Goal: Information Seeking & Learning: Understand process/instructions

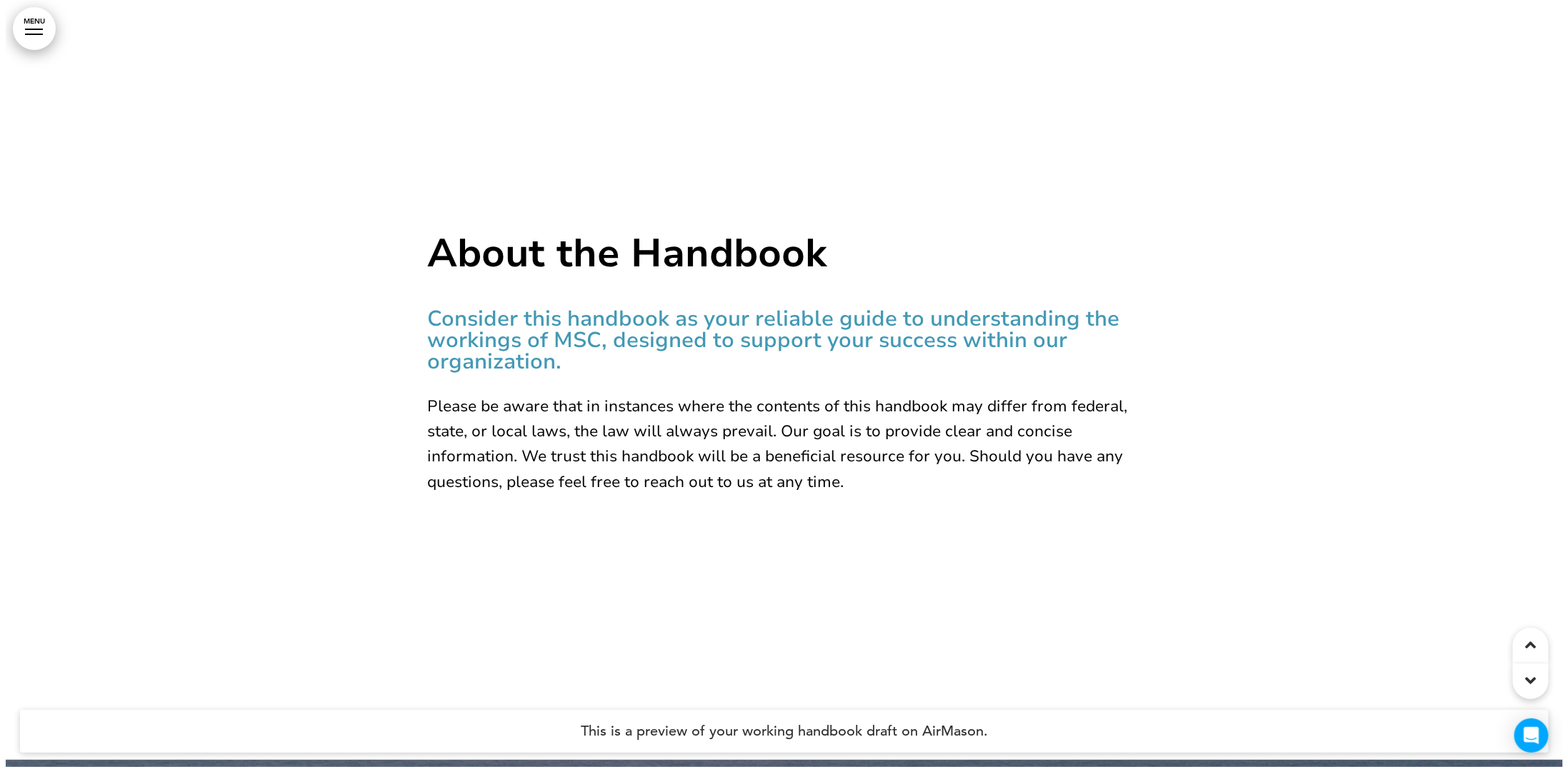
scroll to position [1643, 0]
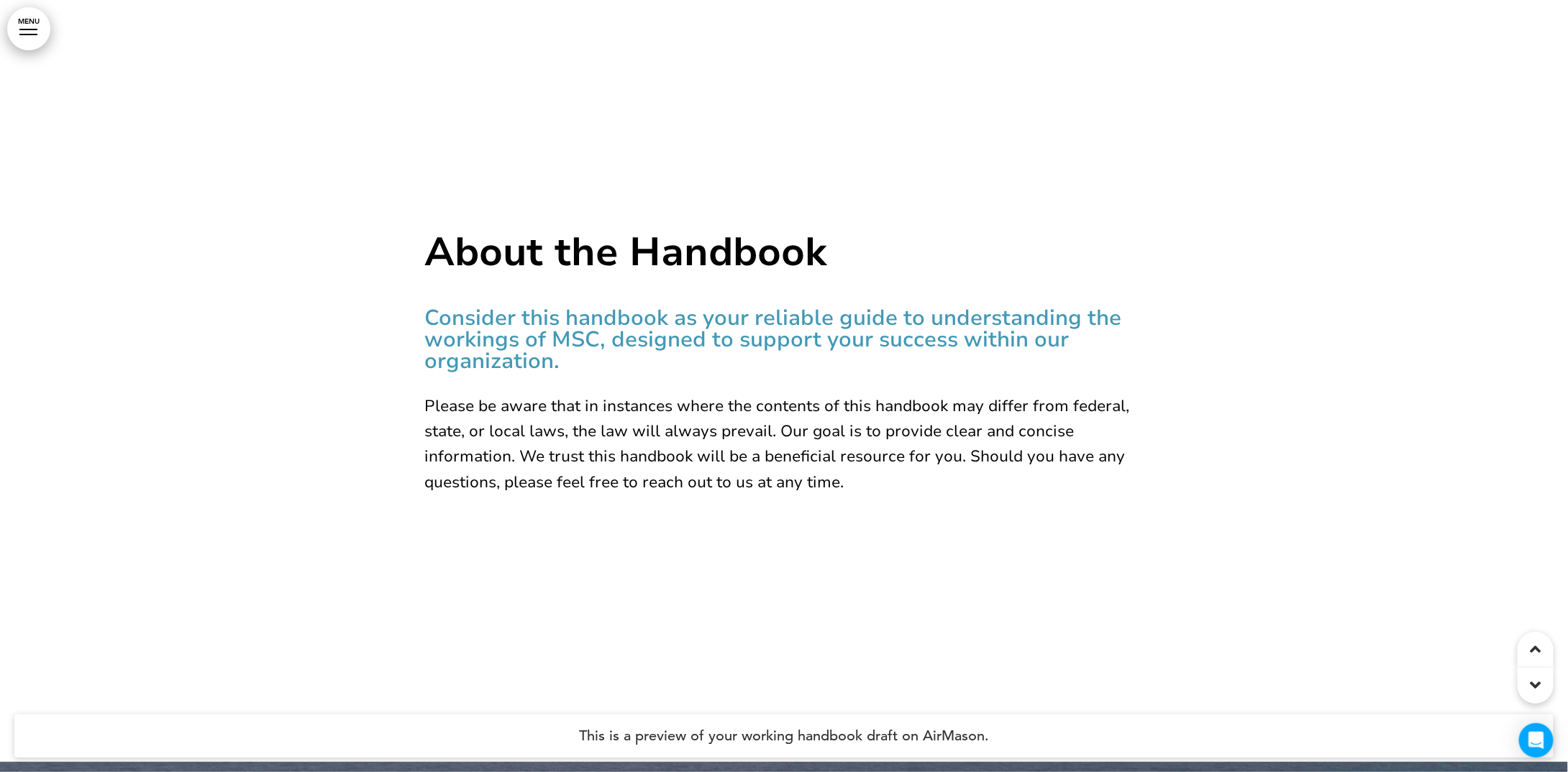
click at [357, 353] on div at bounding box center [784, 376] width 1568 height 772
click at [48, 34] on link "MENU" at bounding box center [29, 29] width 43 height 43
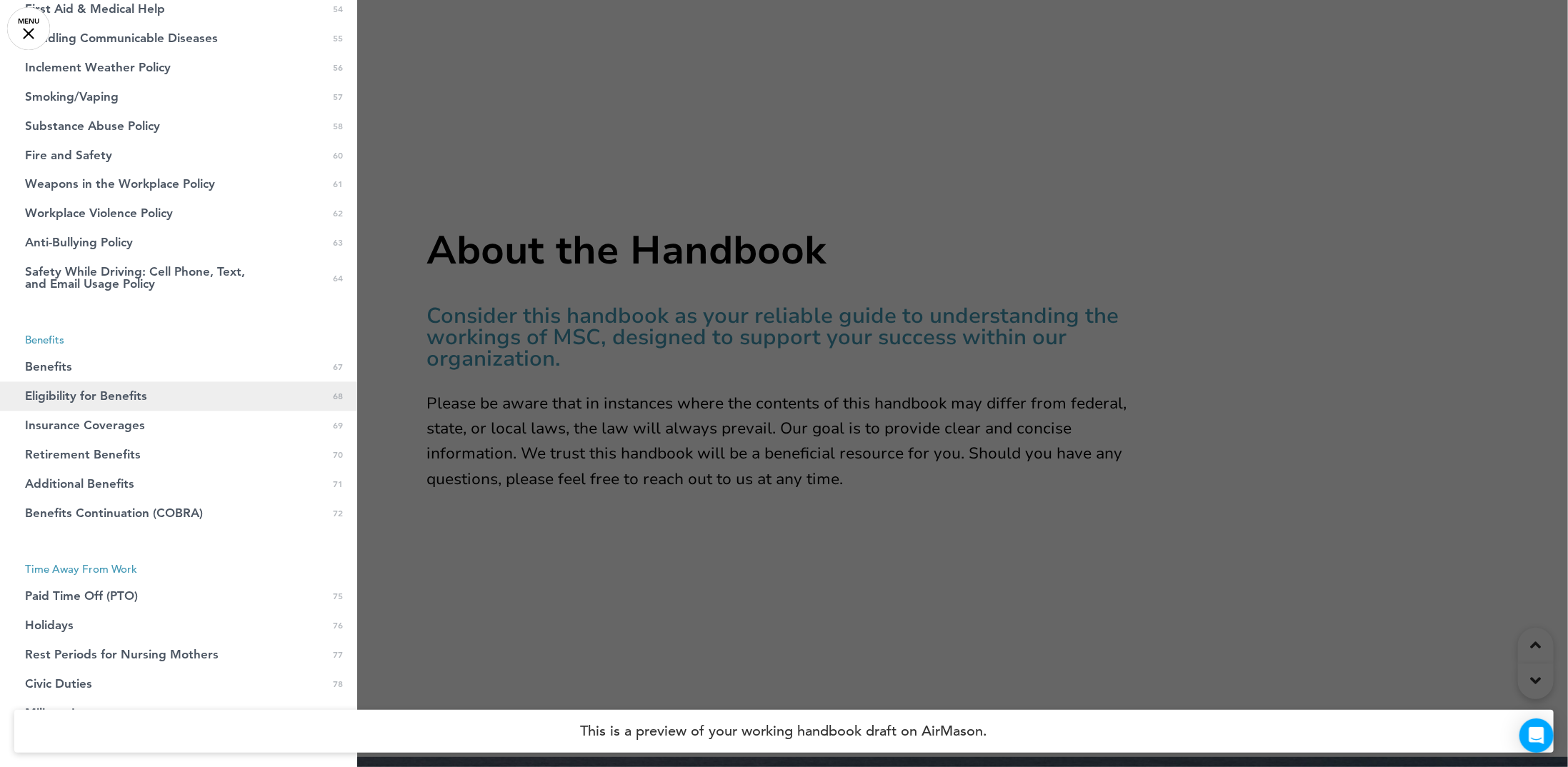
click at [80, 391] on span "Eligibility for Benefits" at bounding box center [86, 397] width 122 height 12
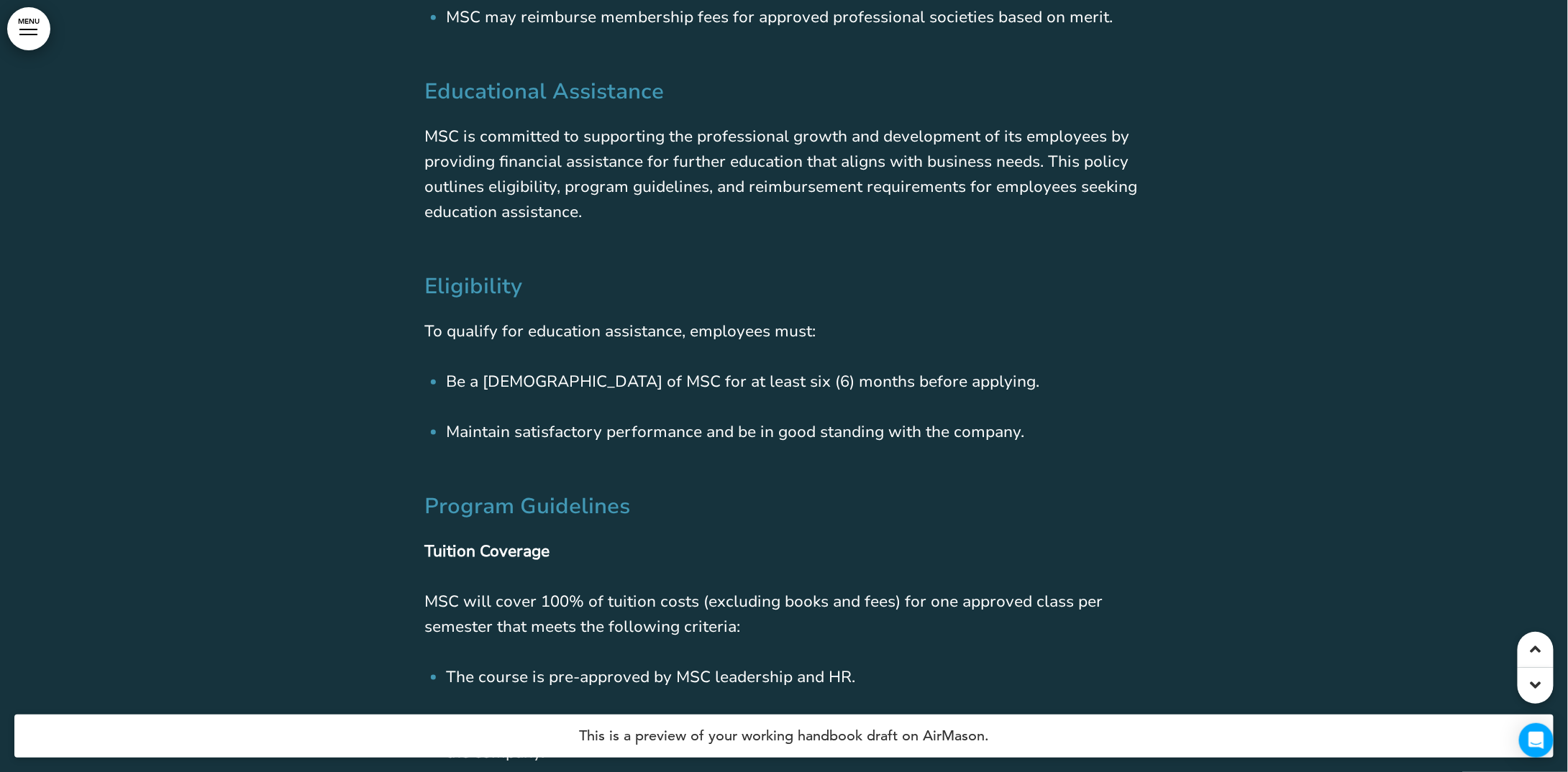
scroll to position [63784, 0]
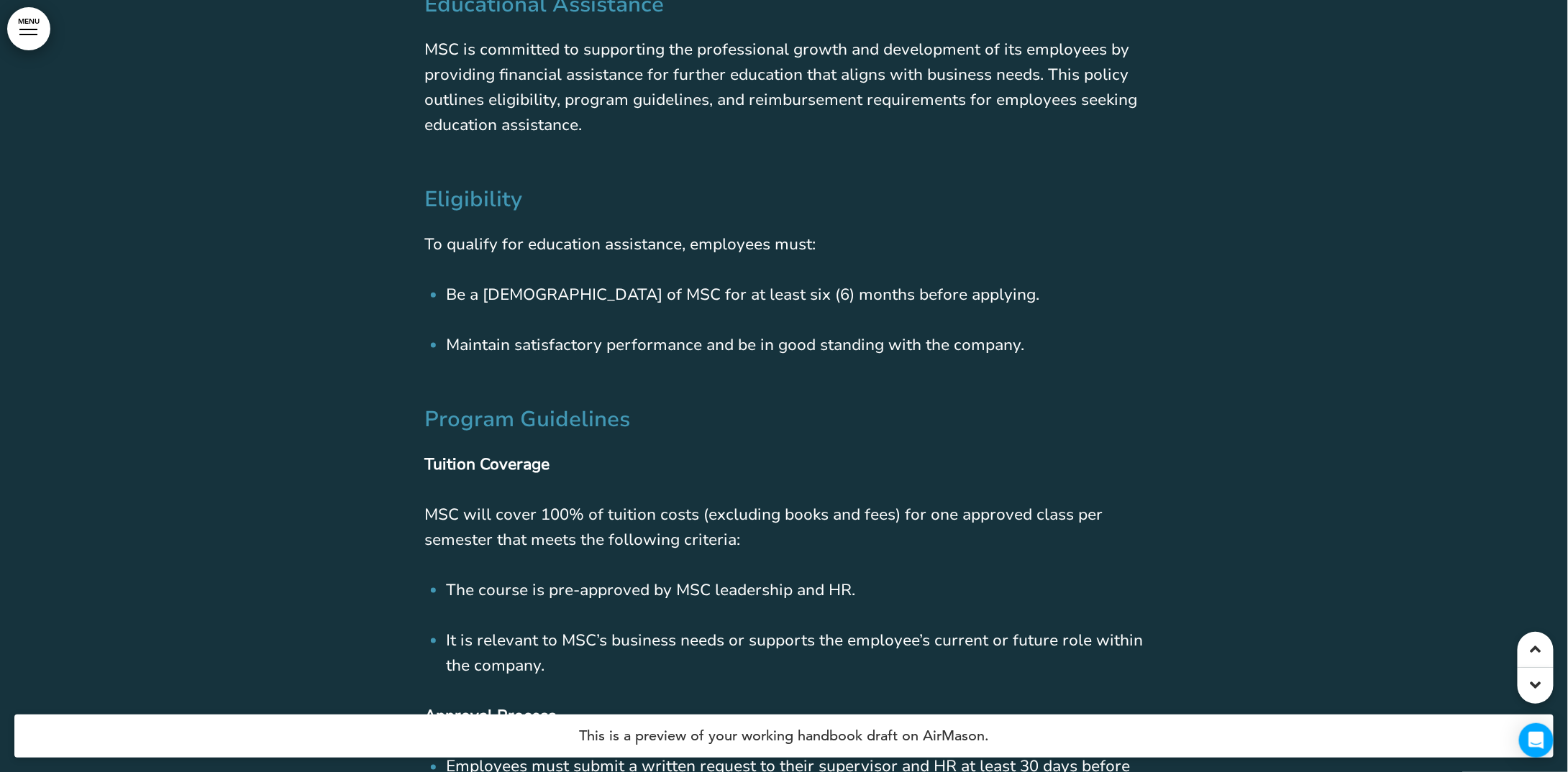
click at [679, 284] on span "Be a [DEMOGRAPHIC_DATA] of MSC for at least six (6) months before applying." at bounding box center [742, 294] width 594 height 22
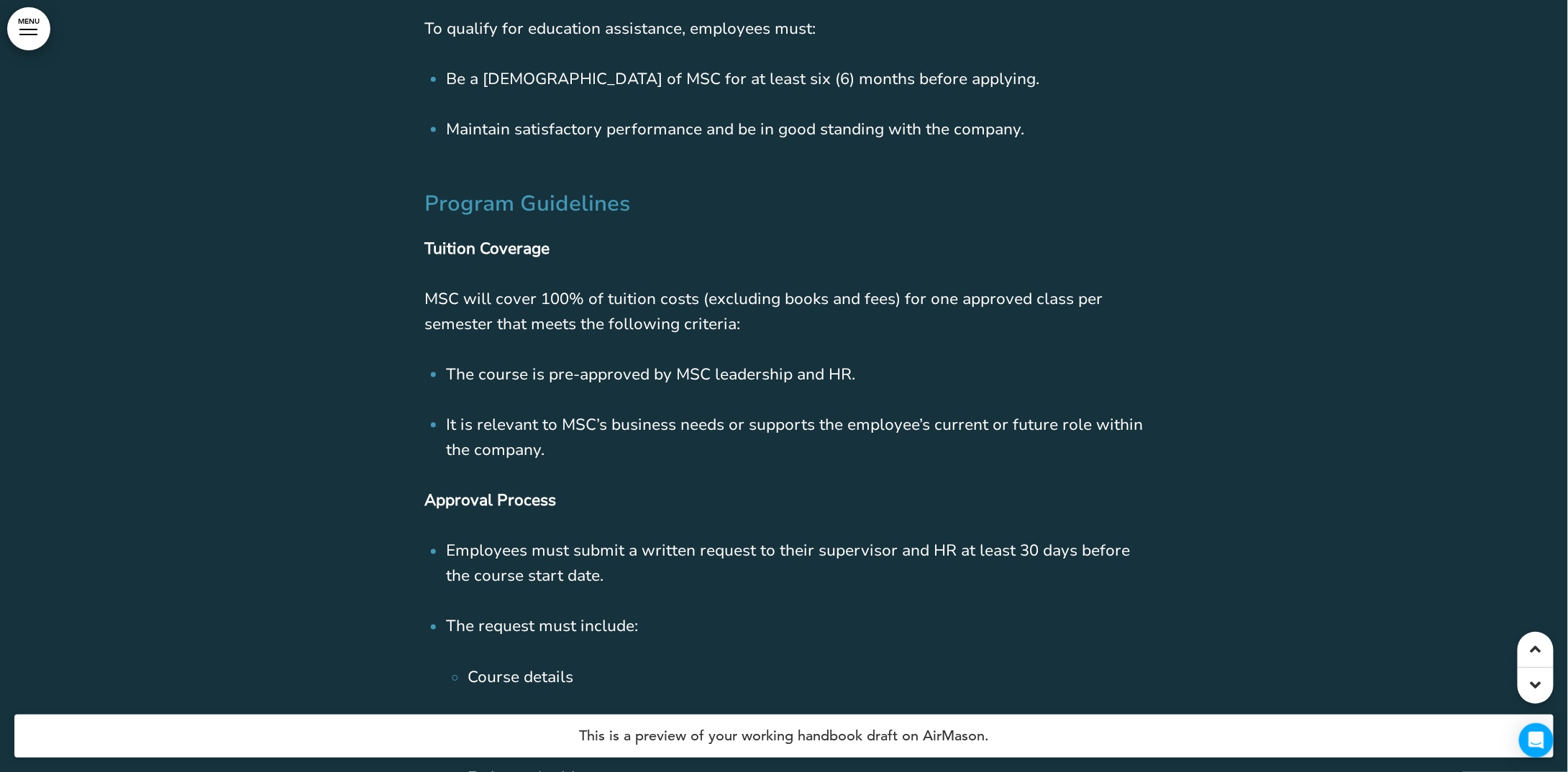
click at [674, 305] on span "MSC will cover 100% of tuition costs (excluding books and fees) for one approve…" at bounding box center [762, 311] width 678 height 47
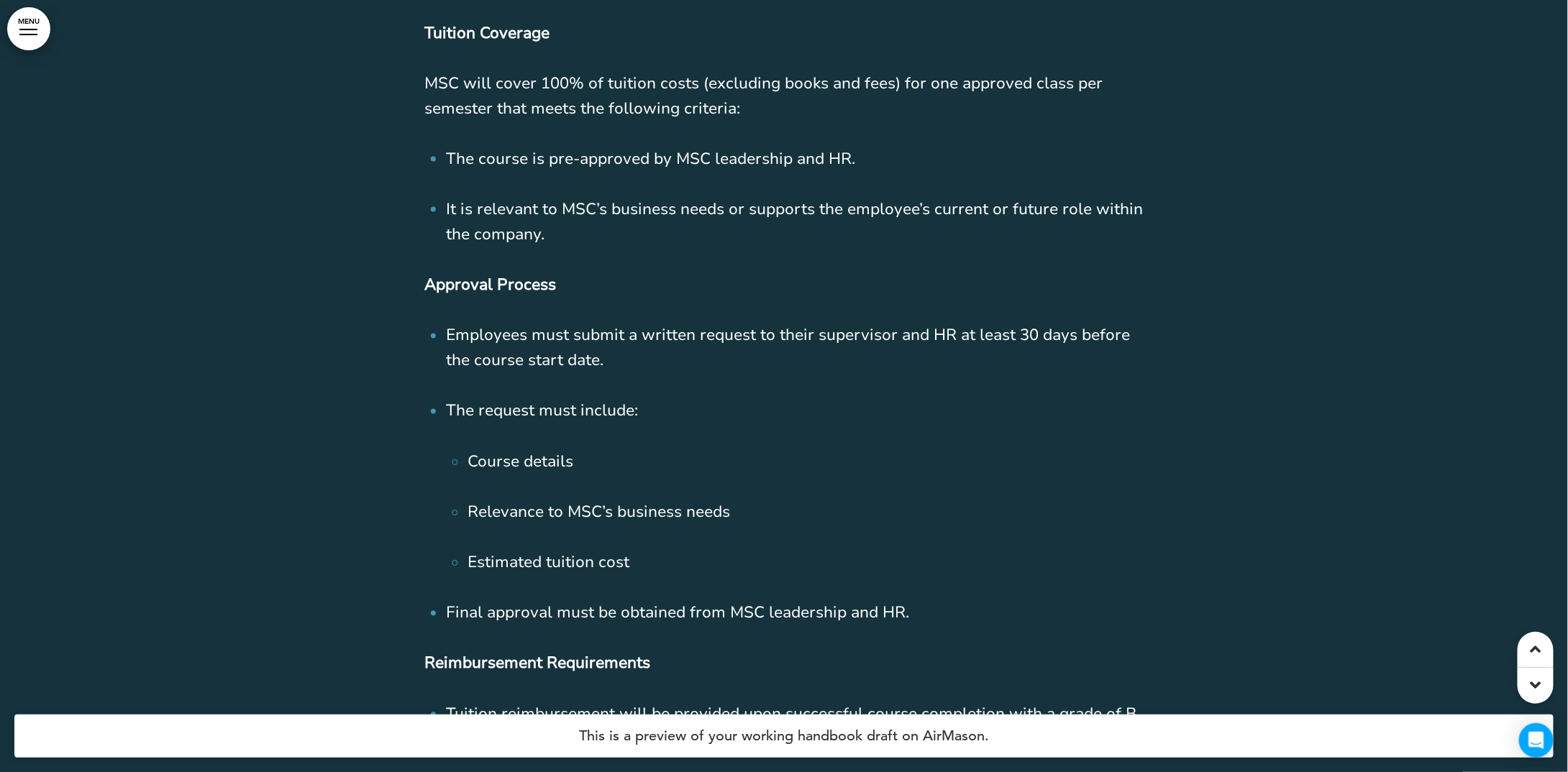
click at [679, 325] on span "Employees must submit a written request to their supervisor and HR at least 30 …" at bounding box center [787, 348] width 683 height 47
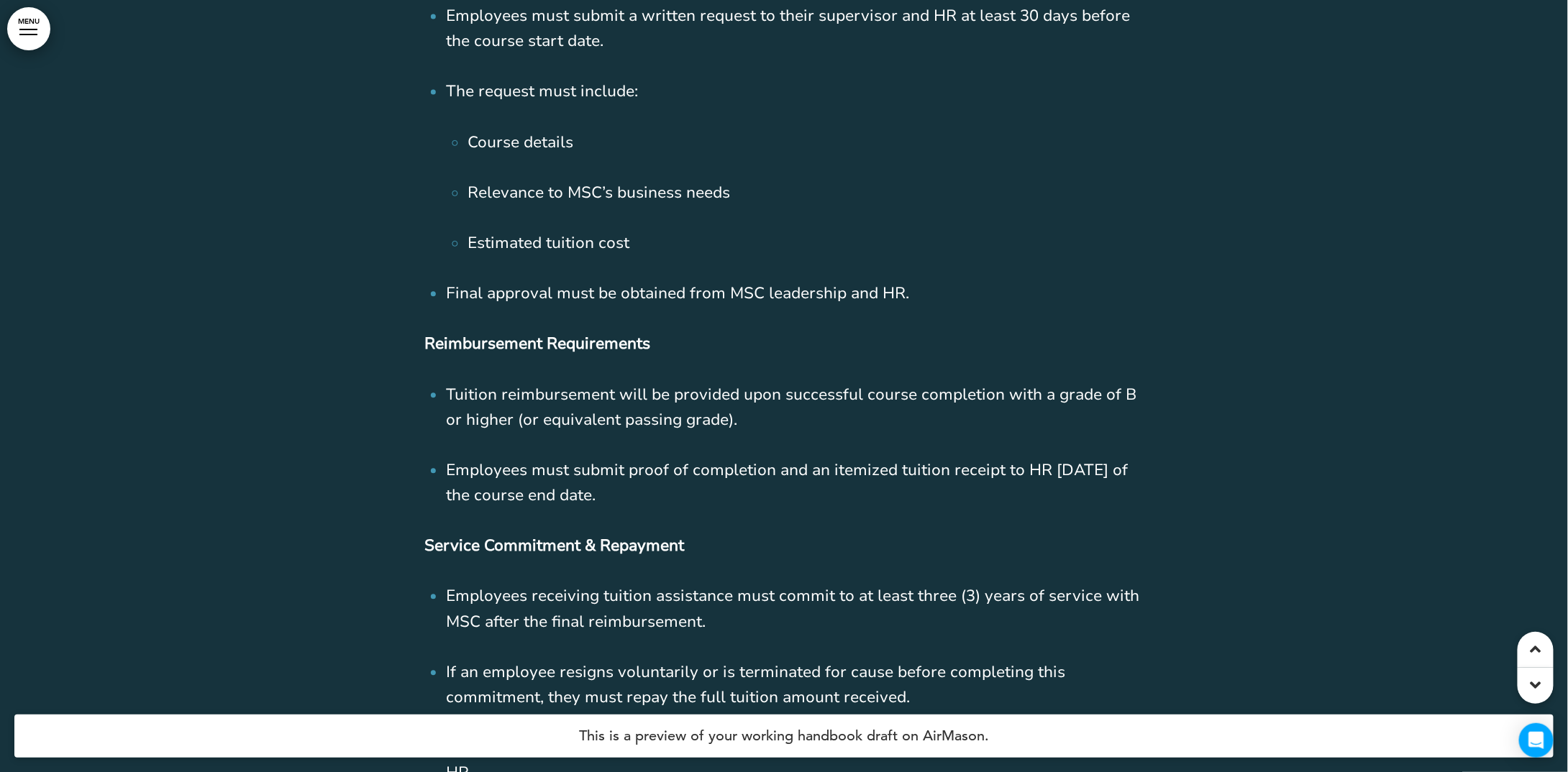
scroll to position [64575, 0]
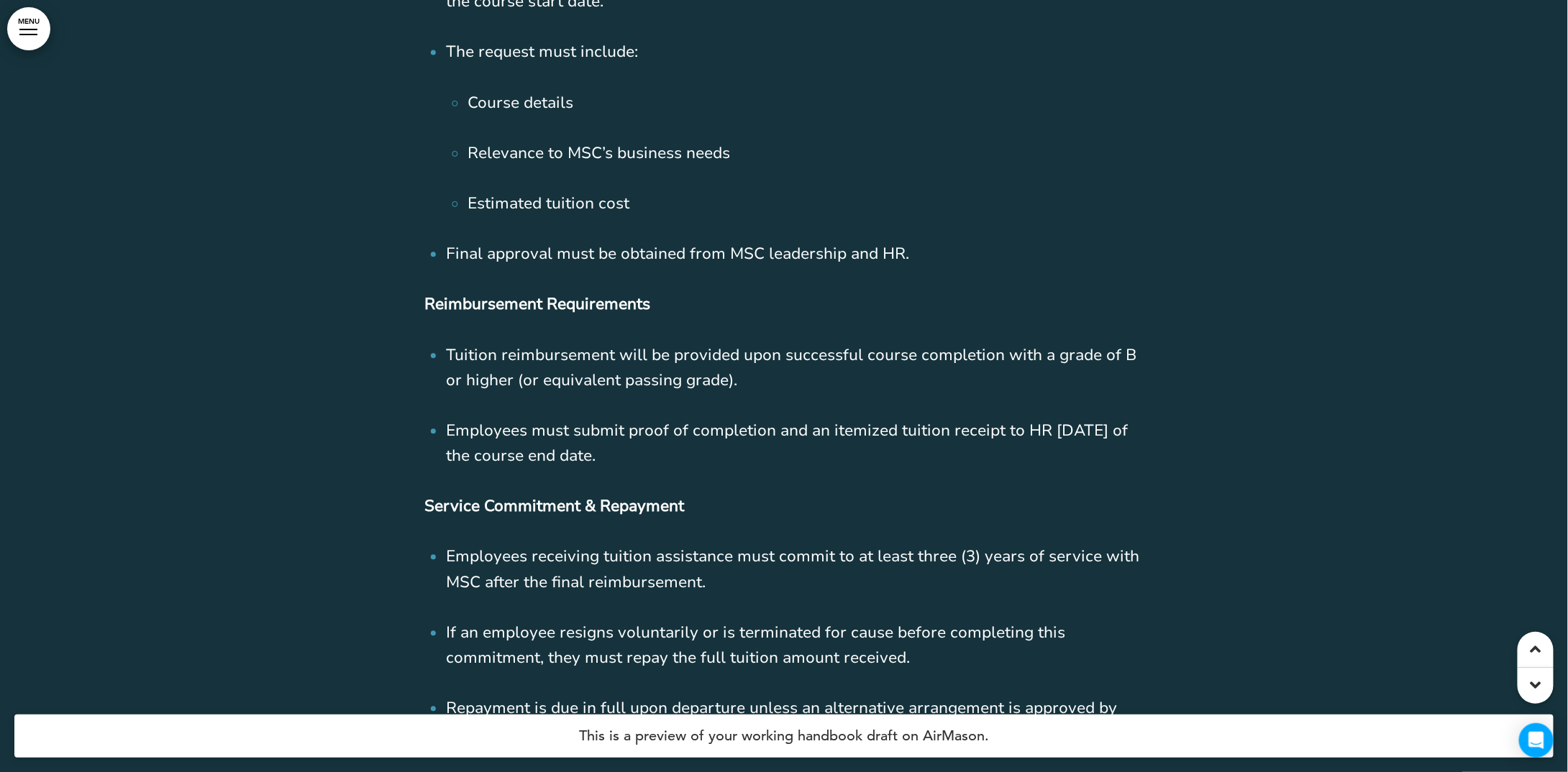
click at [683, 343] on li "Tuition reimbursement will be provided upon successful course completion with a…" at bounding box center [794, 368] width 698 height 50
click at [679, 345] on span "Tuition reimbursement will be provided upon successful course completion with a…" at bounding box center [790, 368] width 691 height 47
click at [282, 492] on div at bounding box center [784, 146] width 1568 height 2382
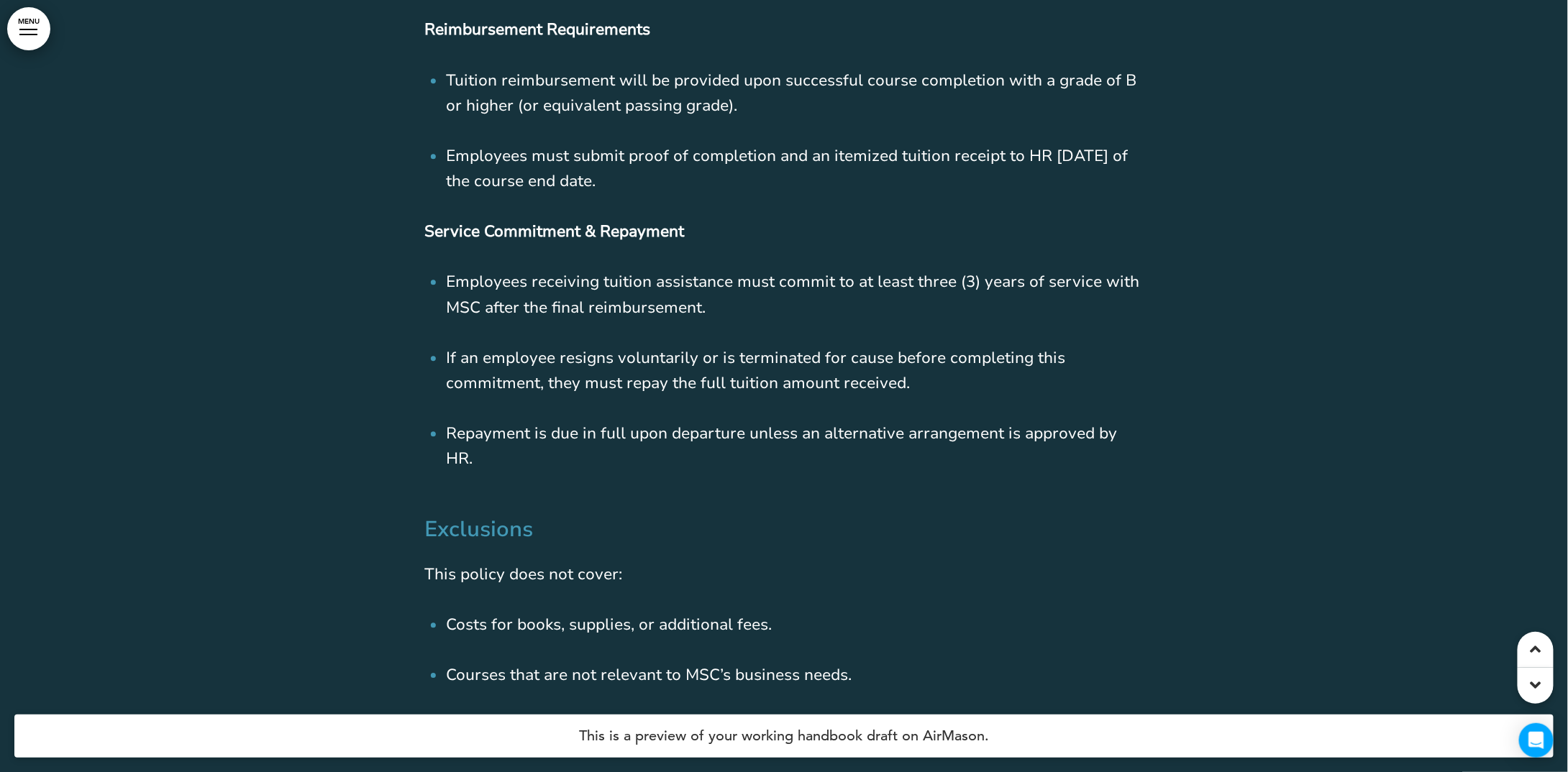
scroll to position [64862, 0]
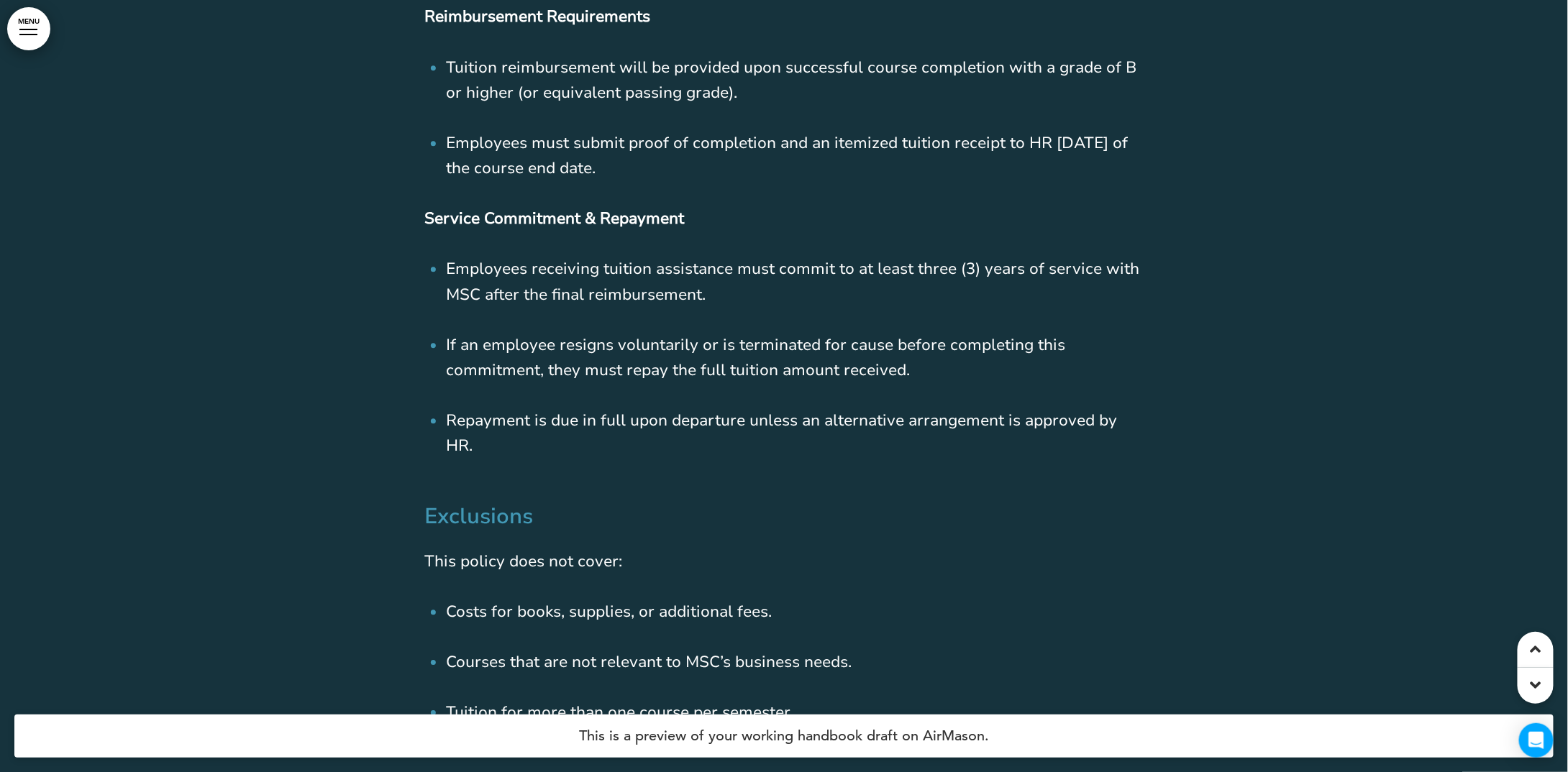
click at [565, 434] on div "It is relevant to MSC’s business needs or supports the employee’s current or fu…" at bounding box center [783, 235] width 719 height 1370
click at [554, 409] on span "Repayment is due in full upon departure unless an alternative arrangement is ap…" at bounding box center [780, 433] width 671 height 47
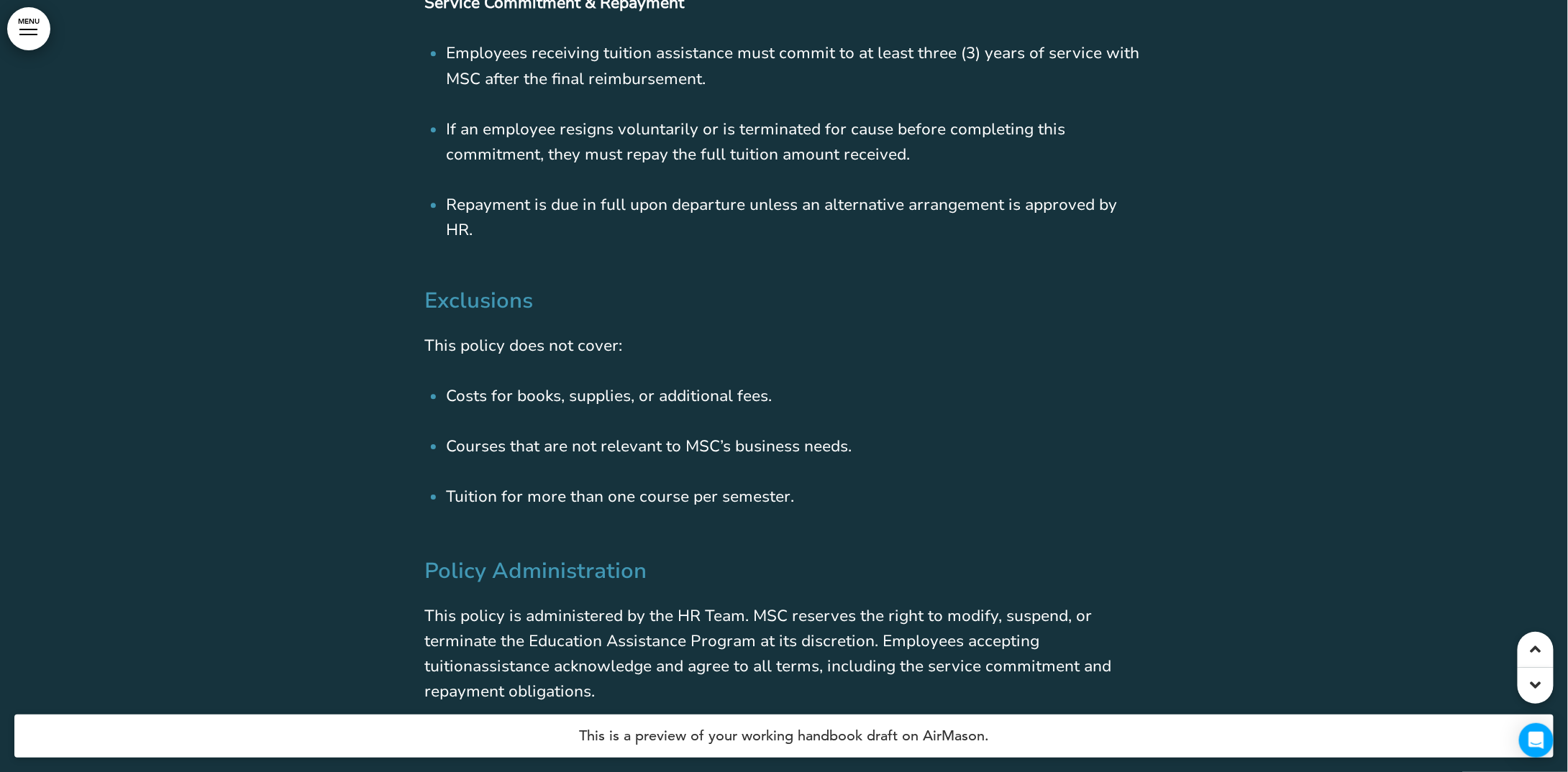
click at [553, 435] on span "Courses that are not relevant to MSC’s business needs." at bounding box center [648, 446] width 406 height 22
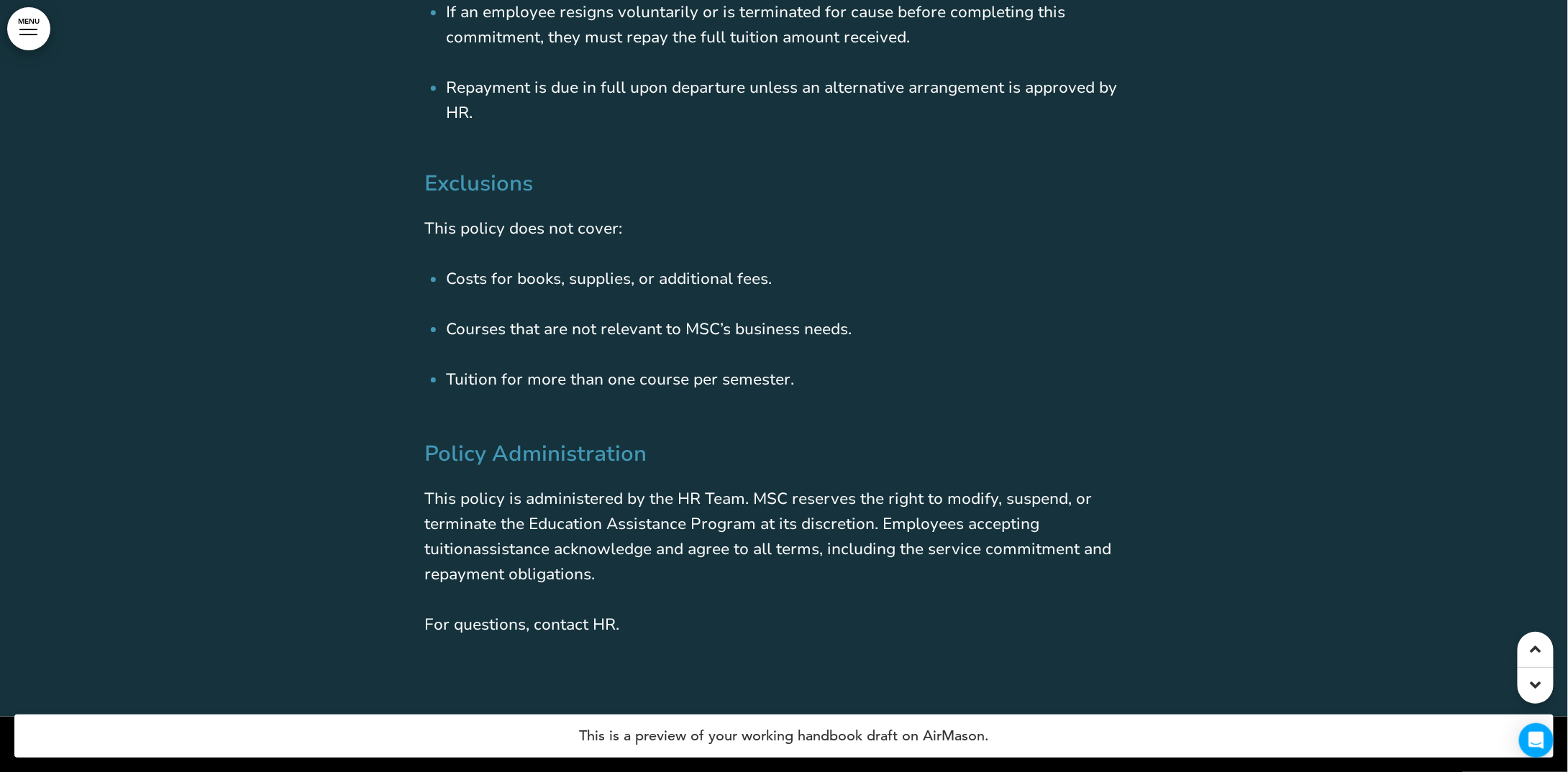
scroll to position [65222, 0]
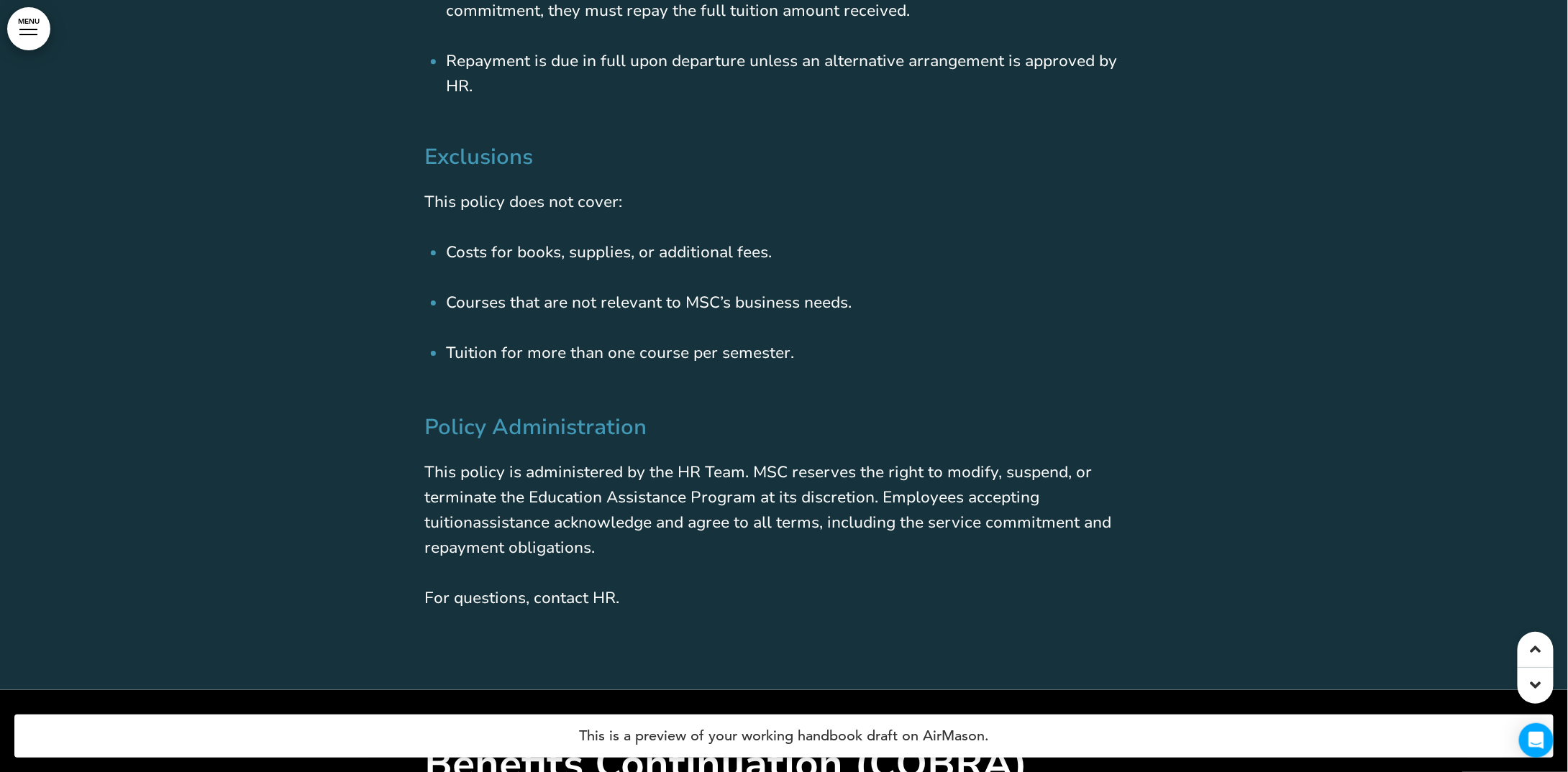
click at [526, 341] on li "Tuition for more than one course per semester." at bounding box center [794, 366] width 698 height 50
click at [525, 342] on span "Tuition for more than one course per semester." at bounding box center [620, 353] width 348 height 22
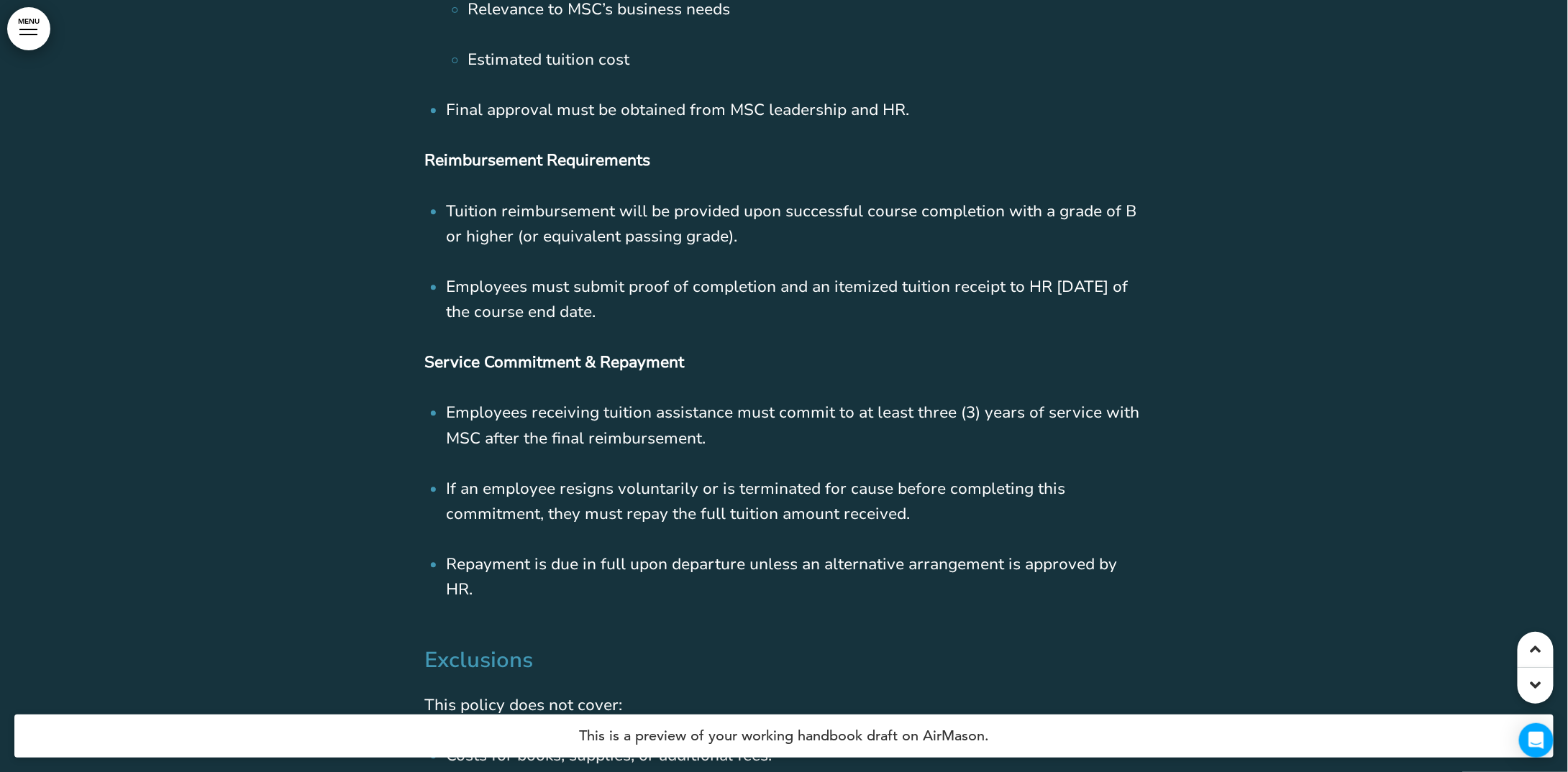
click at [555, 478] on span "If an employee resigns voluntarily or is terminated for cause before completing…" at bounding box center [754, 501] width 619 height 47
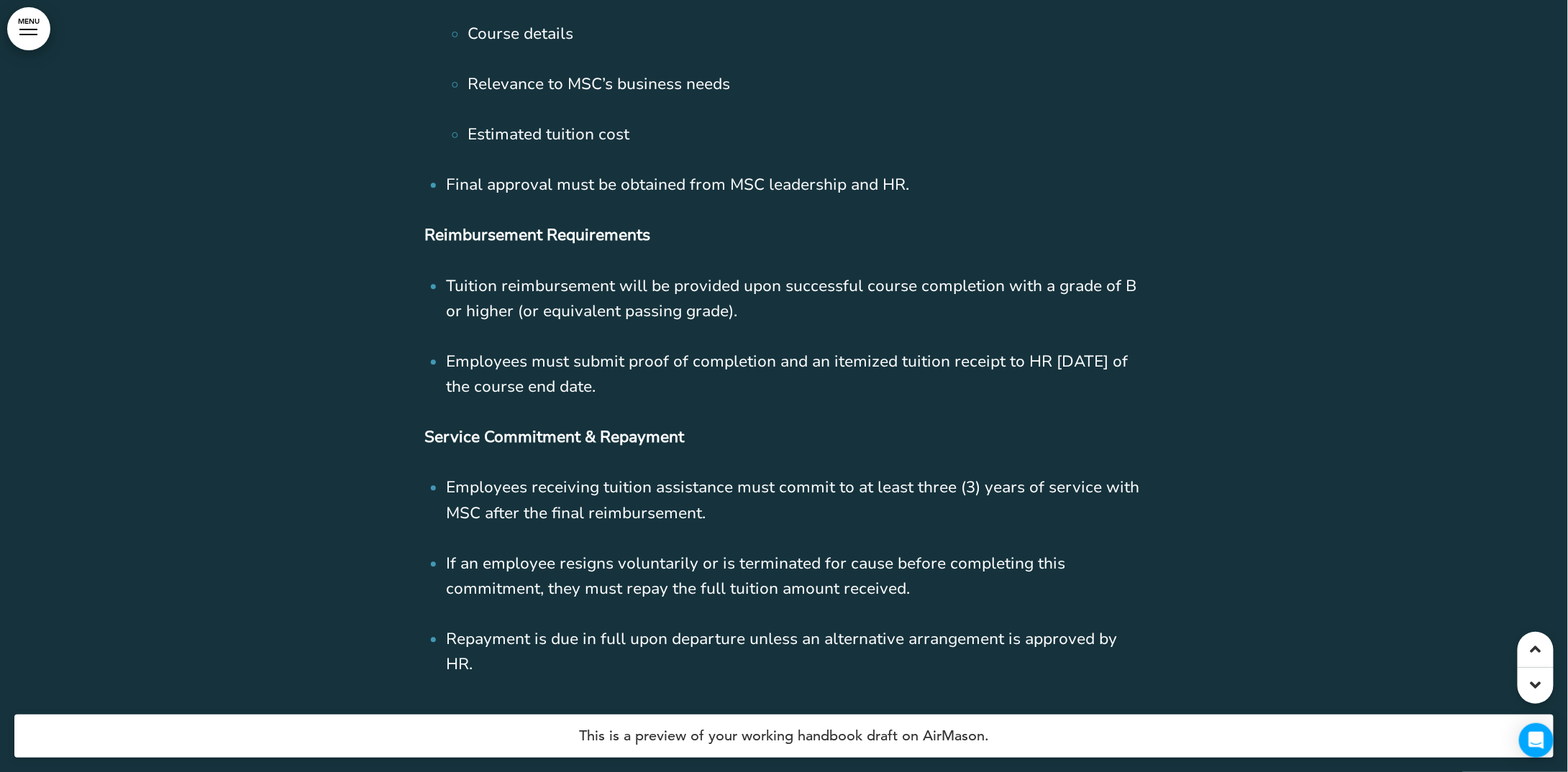
scroll to position [64575, 0]
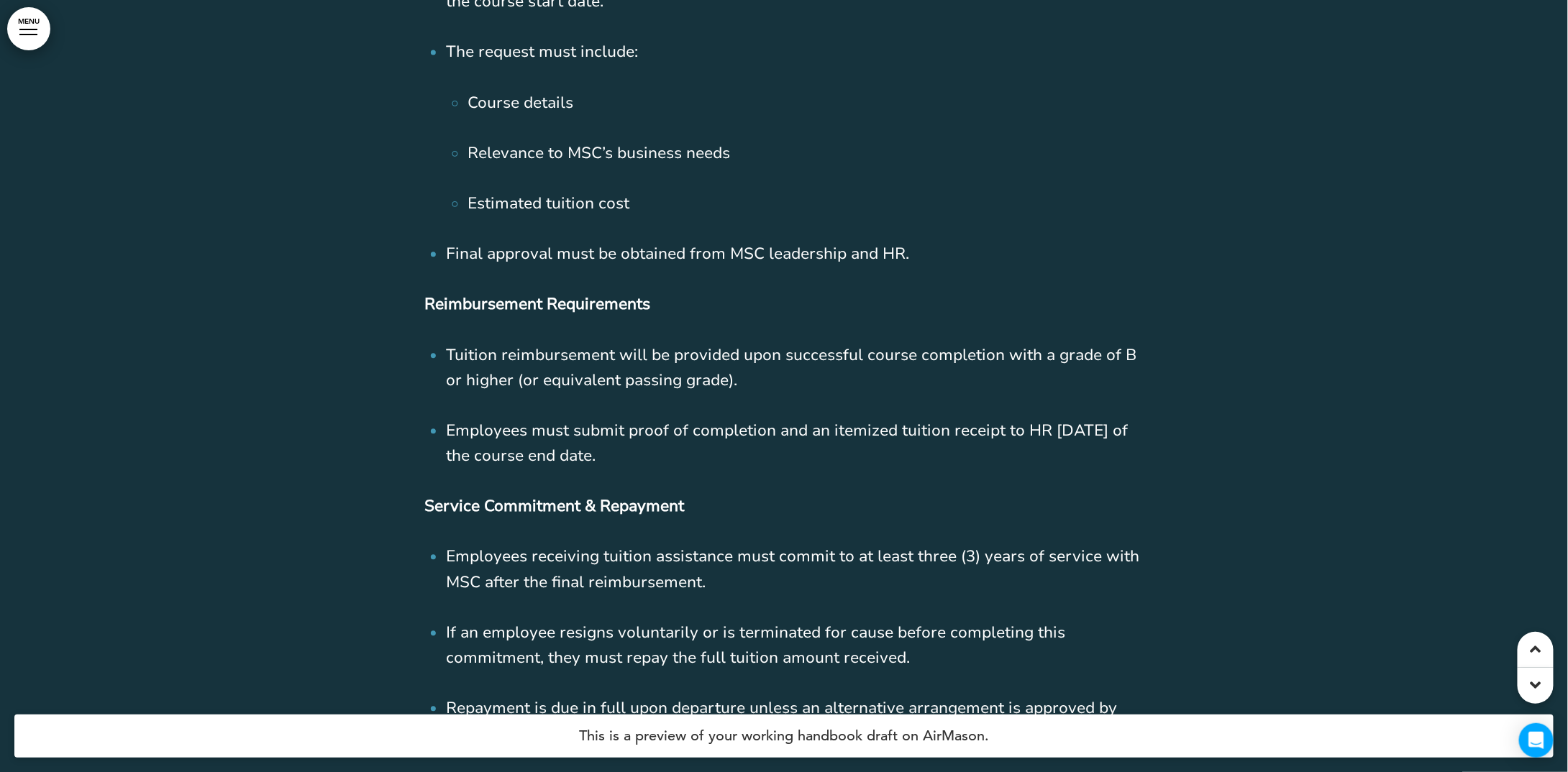
click at [571, 345] on span "Tuition reimbursement will be provided upon successful course completion with a…" at bounding box center [790, 368] width 691 height 47
click at [570, 347] on span "Tuition reimbursement will be provided upon successful course completion with a…" at bounding box center [790, 368] width 691 height 47
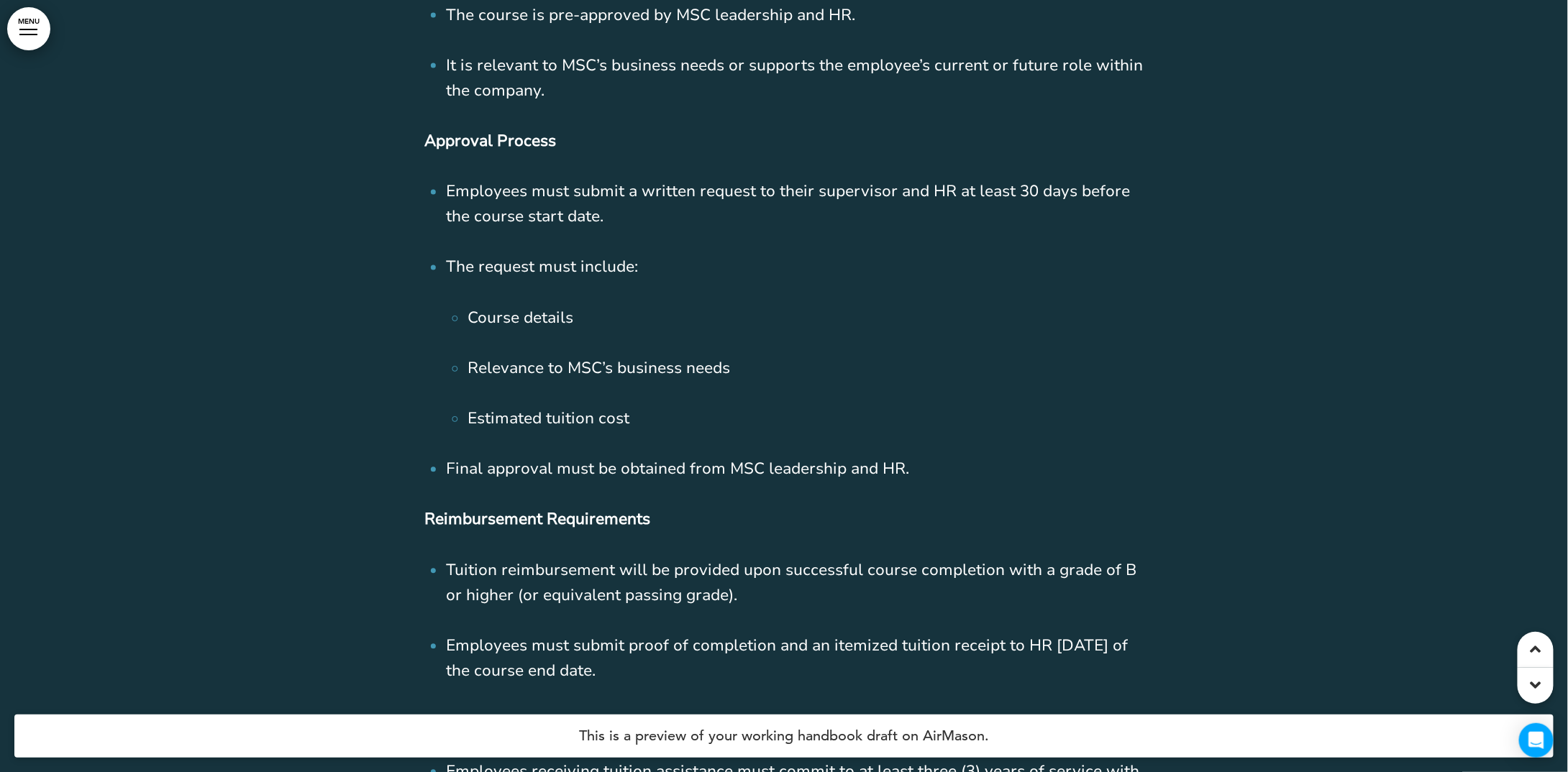
scroll to position [64288, 0]
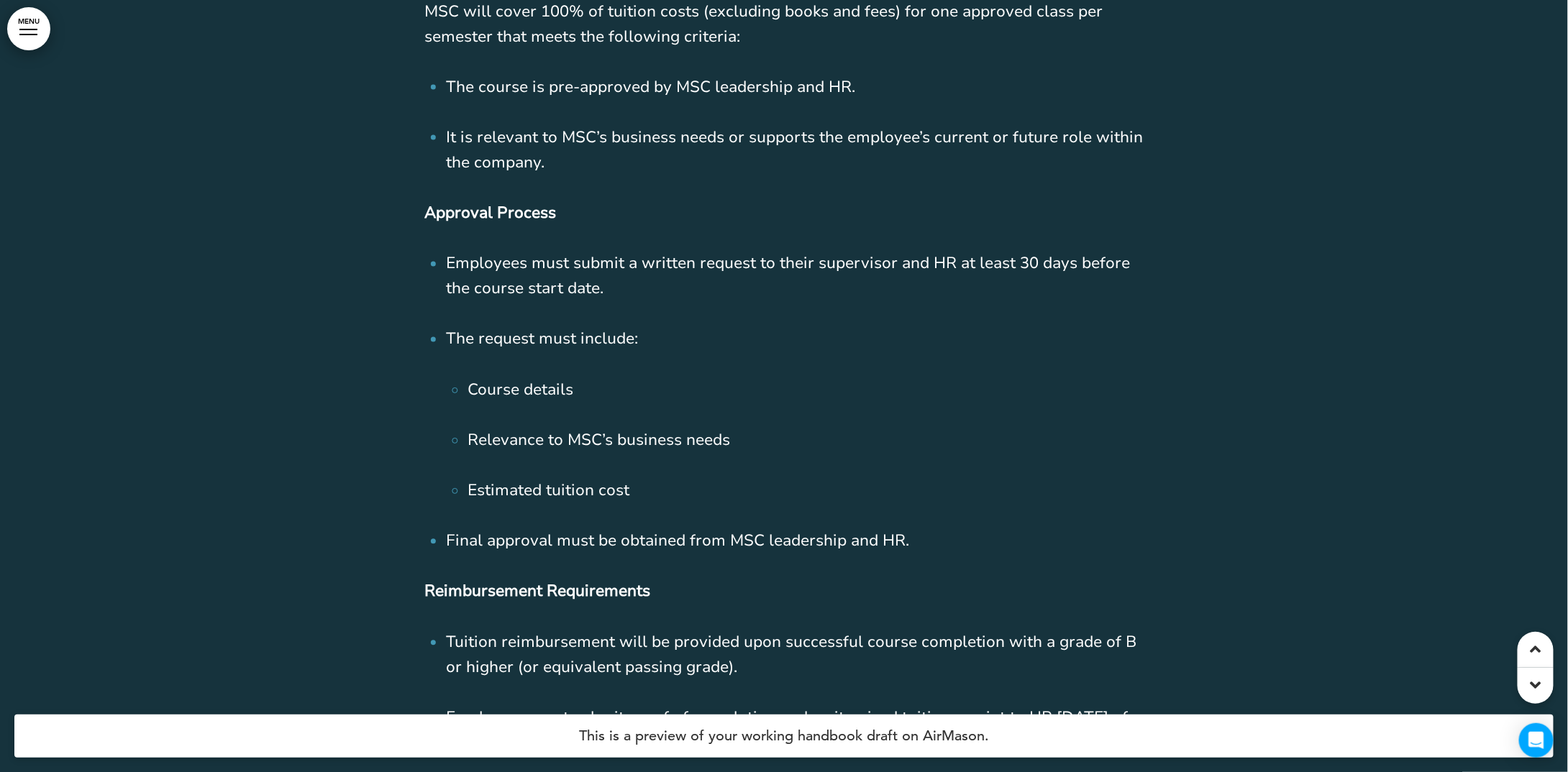
click at [505, 295] on ul "Employees must submit a written request to their supervisor and HR at least 30 …" at bounding box center [783, 403] width 719 height 303
click at [493, 253] on span "Employees must submit a written request to their supervisor and HR at least 30 …" at bounding box center [787, 276] width 683 height 47
click at [440, 320] on ul "Employees must submit a written request to their supervisor and HR at least 30 …" at bounding box center [783, 403] width 719 height 303
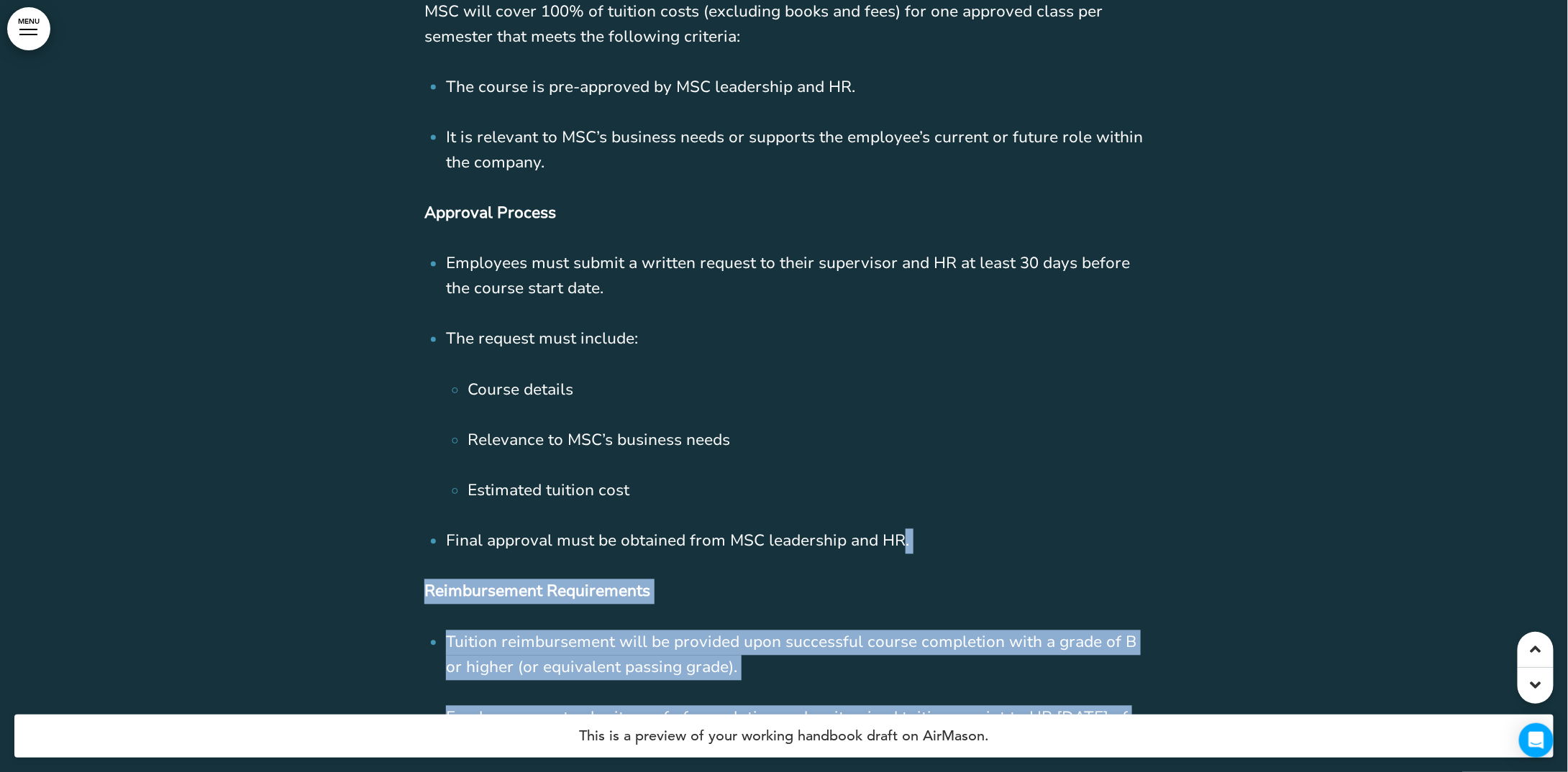
drag, startPoint x: 907, startPoint y: 497, endPoint x: 316, endPoint y: 273, distance: 632.0
click at [316, 273] on div "Additional Benefits Professional Membership Reimbursement MSC may reimburse mem…" at bounding box center [784, 434] width 1568 height 2382
click at [324, 270] on div at bounding box center [784, 434] width 1568 height 2382
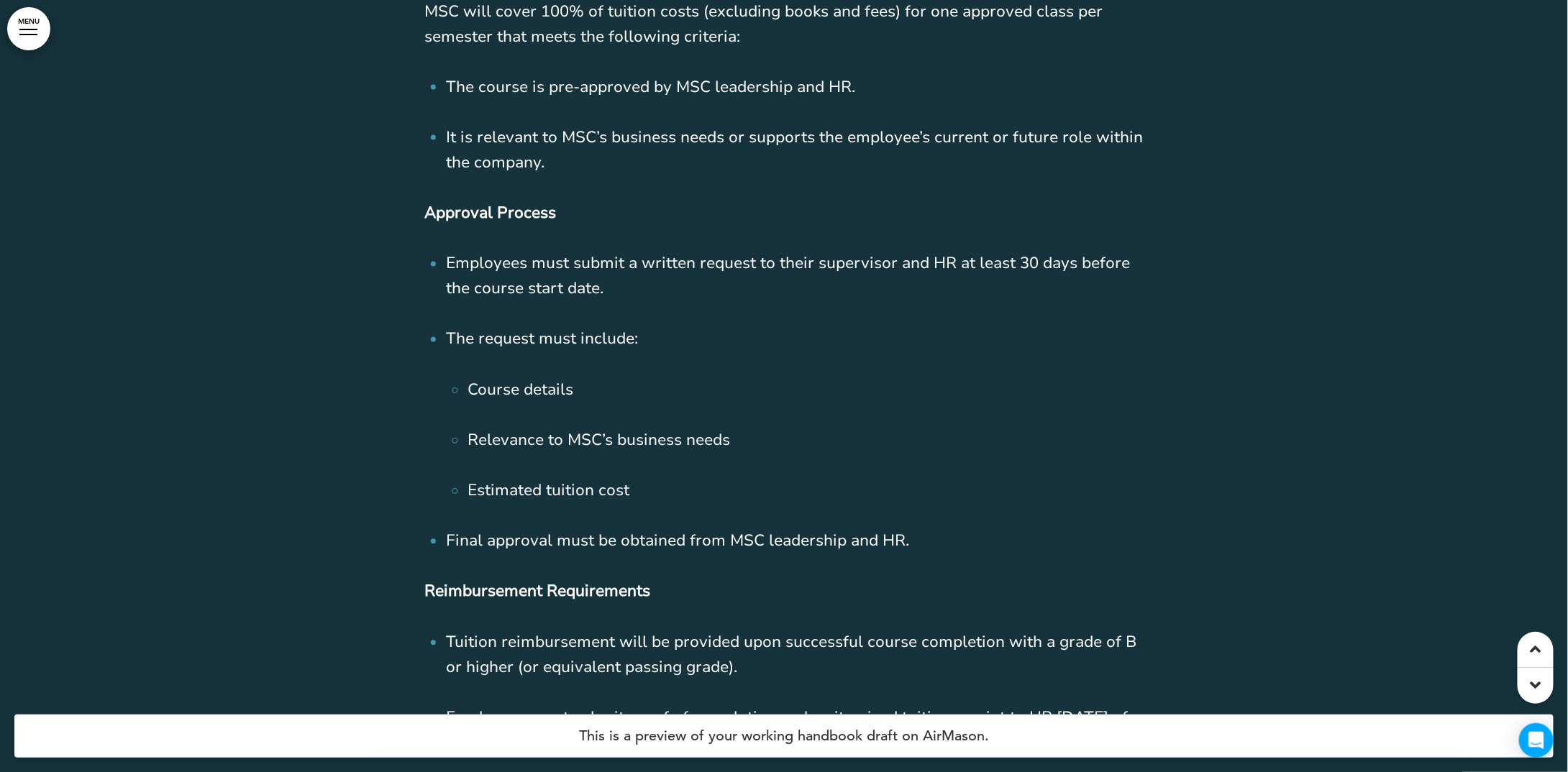
click at [621, 265] on li "Employees must submit a written request to their supervisor and HR at least 30 …" at bounding box center [794, 276] width 698 height 50
click at [499, 430] on span "Relevance to MSC’s business needs" at bounding box center [598, 441] width 262 height 22
click at [433, 201] on p "Approval Process" at bounding box center [783, 214] width 719 height 25
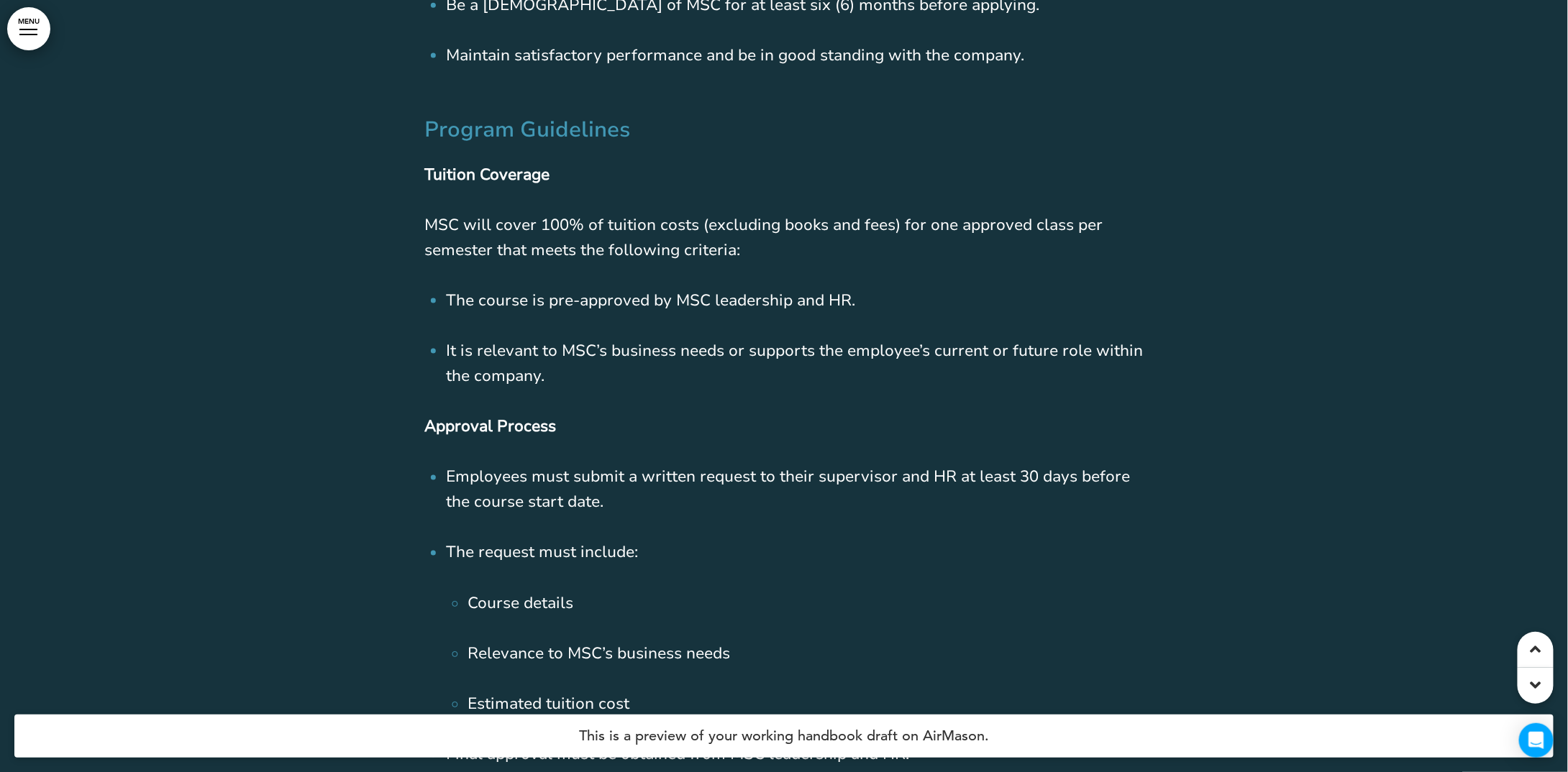
scroll to position [64072, 0]
click at [687, 342] on span "It is relevant to MSC’s business needs or supports the employee’s current or fu…" at bounding box center [794, 365] width 697 height 47
click at [683, 342] on span "It is relevant to MSC’s business needs or supports the employee’s current or fu…" at bounding box center [794, 365] width 697 height 47
